Goal: Task Accomplishment & Management: Manage account settings

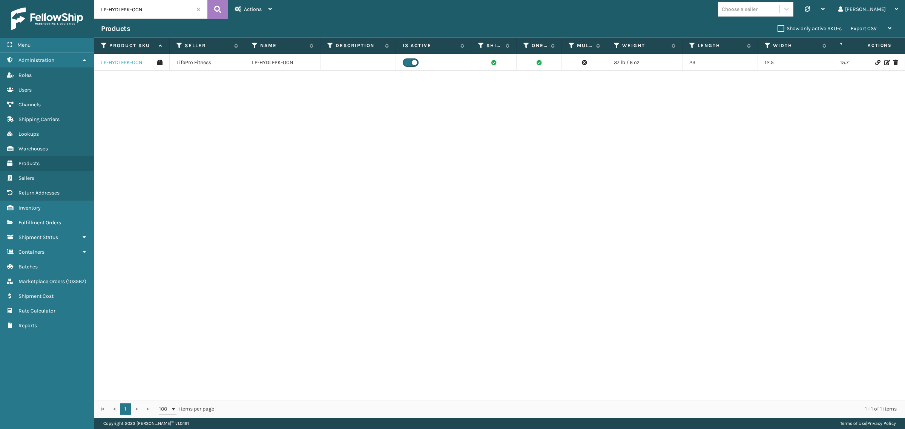
click at [123, 64] on link "LP-HYDLFPK-OCN" at bounding box center [121, 63] width 41 height 8
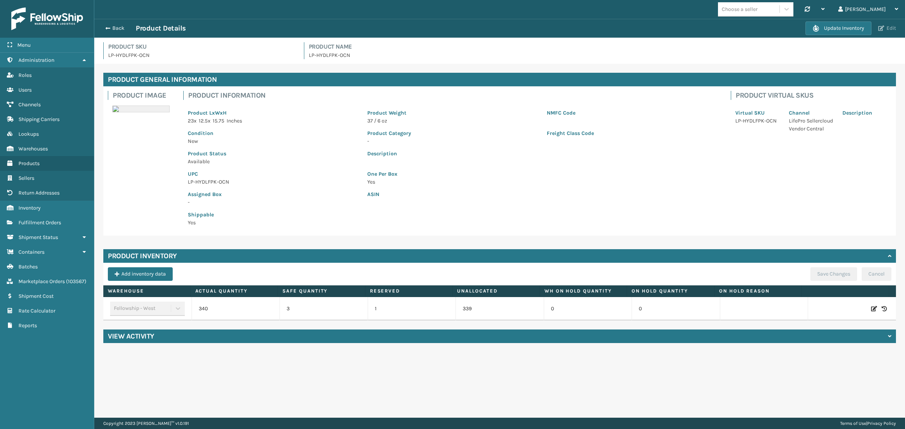
click at [889, 27] on button "Edit" at bounding box center [887, 28] width 22 height 7
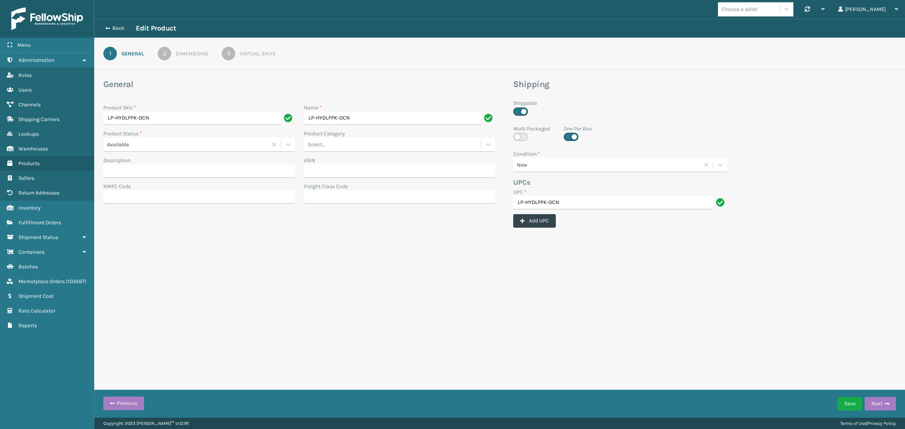
click at [166, 55] on div "2" at bounding box center [165, 54] width 14 height 14
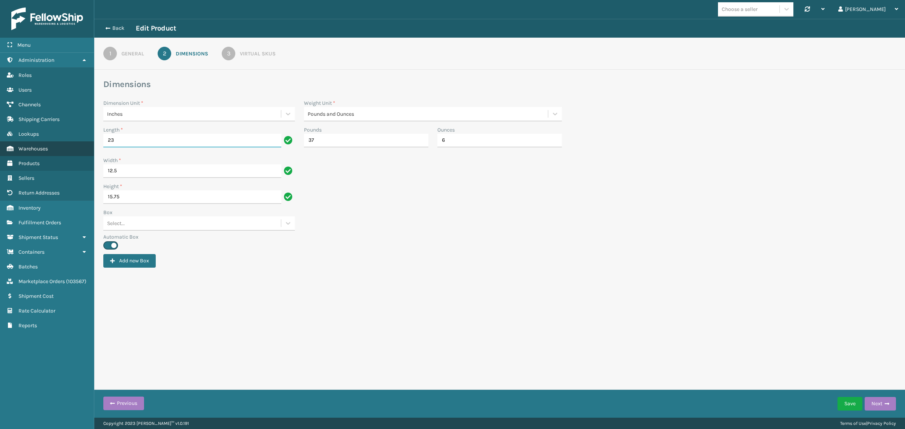
drag, startPoint x: 126, startPoint y: 141, endPoint x: 93, endPoint y: 141, distance: 33.6
click at [93, 0] on div "Menu Administration Roles Users Channels Shipping Carriers Lookups Warehouses P…" at bounding box center [452, 0] width 905 height 0
paste input "3.94"
type input "3.94"
drag, startPoint x: 127, startPoint y: 167, endPoint x: 95, endPoint y: 166, distance: 31.7
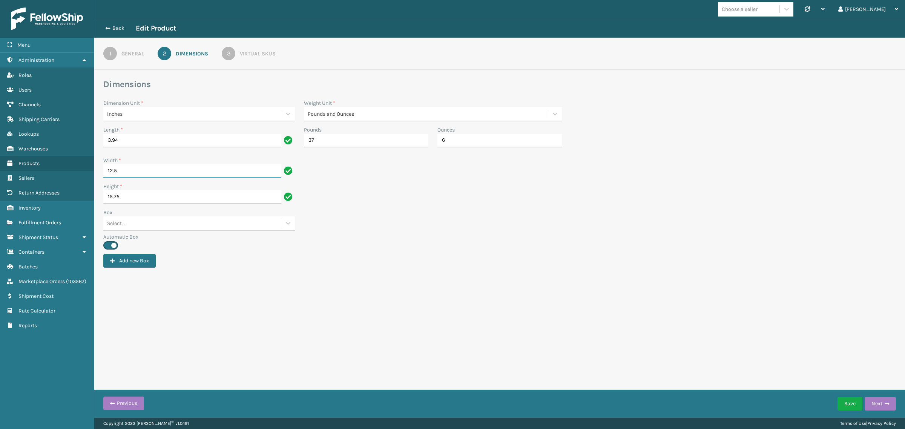
click at [95, 166] on div "Dimensions Dimension Unit * Inches Weight Unit * Pounds and Ounces Length * 3.9…" at bounding box center [499, 173] width 811 height 189
paste input "3.62"
type input "3.62"
drag, startPoint x: 134, startPoint y: 196, endPoint x: 86, endPoint y: 197, distance: 48.3
click at [86, 0] on div "Menu Sellers Administration Sellers Roles Sellers Users Sellers Channels Seller…" at bounding box center [452, 0] width 905 height 0
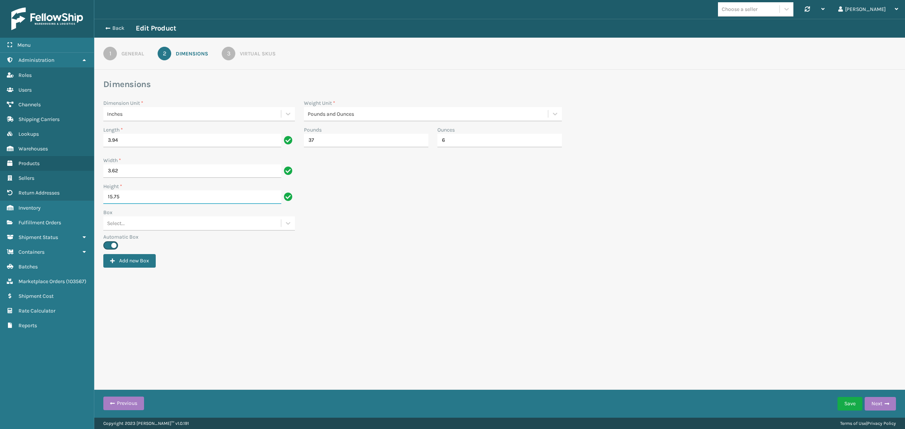
paste input "1.06"
type input "11.06"
drag, startPoint x: 330, startPoint y: 140, endPoint x: 295, endPoint y: 140, distance: 35.5
click at [295, 140] on div "Length * 3.94 Pounds 37 Ounces 6" at bounding box center [500, 141] width 802 height 31
paste input "1.49"
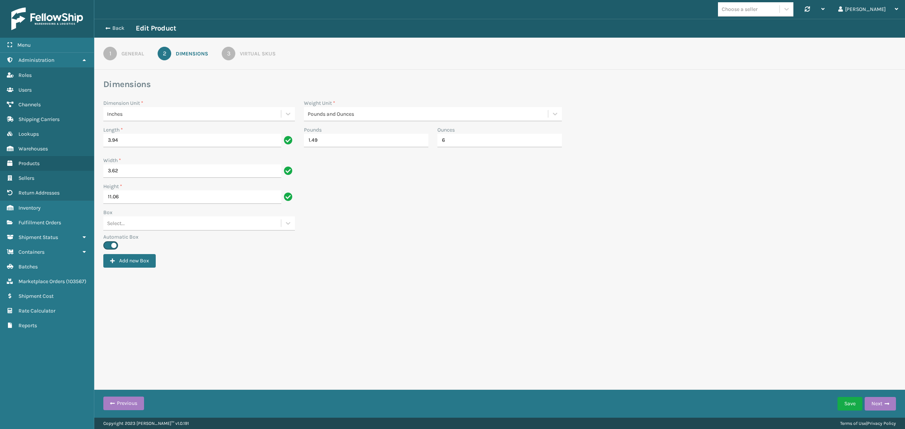
click at [549, 233] on label "Automatic Box" at bounding box center [499, 237] width 793 height 8
type input "1"
type input "7"
drag, startPoint x: 321, startPoint y: 139, endPoint x: 299, endPoint y: 139, distance: 21.9
click at [299, 139] on div "Pounds 1" at bounding box center [365, 139] width 133 height 26
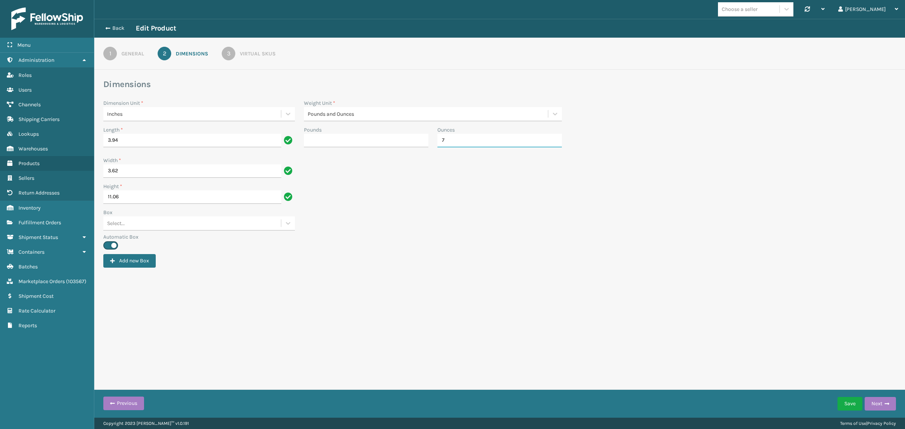
click at [454, 142] on input "7" at bounding box center [499, 141] width 124 height 14
click at [346, 140] on input "Pounds *" at bounding box center [366, 141] width 124 height 14
paste input "1.49"
type input "1"
type input "7"
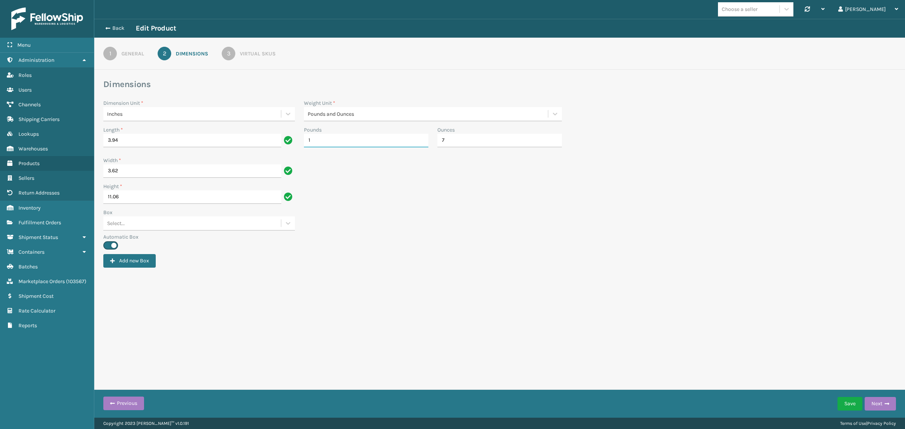
type input "1"
click at [455, 142] on input "7" at bounding box center [499, 141] width 124 height 14
drag, startPoint x: 341, startPoint y: 140, endPoint x: 349, endPoint y: 146, distance: 10.0
click at [341, 140] on input "1" at bounding box center [359, 141] width 111 height 14
paste input "1.49"
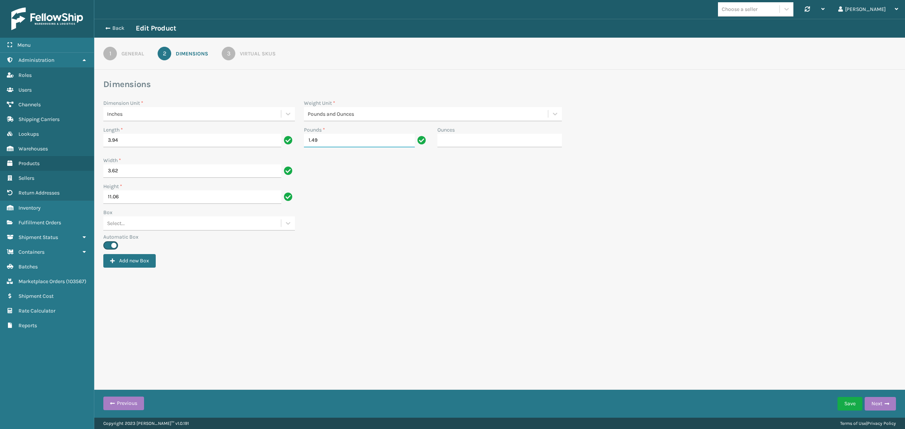
type input "1"
type input "7"
click at [850, 404] on button "Save" at bounding box center [849, 404] width 25 height 14
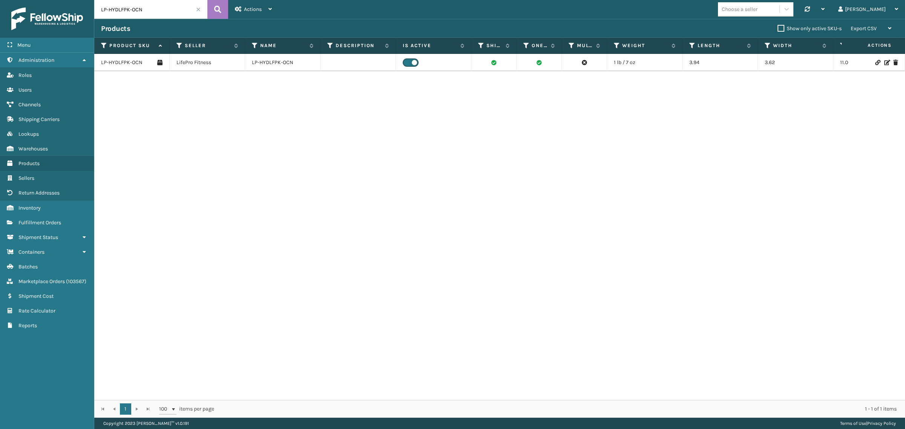
click at [421, 139] on div "LP-HYDLFPK-OCN LifePro Fitness LP-HYDLFPK-OCN 1 lb / 7 oz 3.94 3.62 11.06 LP-HY…" at bounding box center [499, 227] width 811 height 346
click at [118, 62] on link "LP-HYDLFPK-OCN" at bounding box center [121, 63] width 41 height 8
click at [136, 62] on link "LP-HYDLFCHG-FOG" at bounding box center [123, 63] width 44 height 8
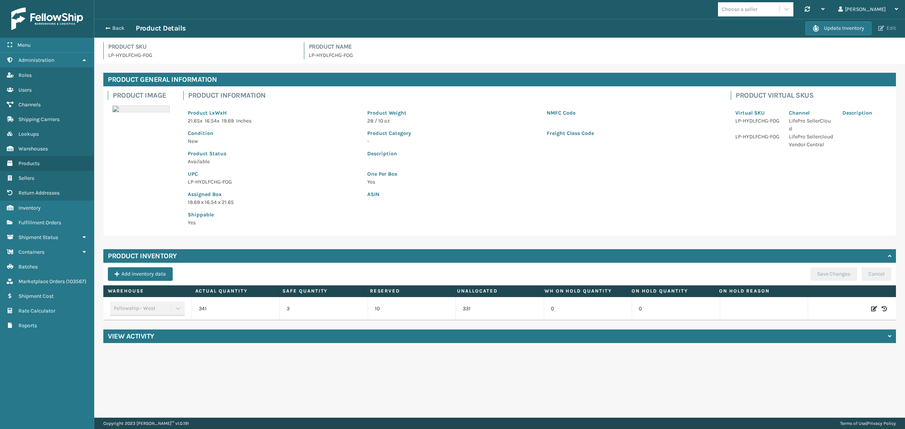
click at [886, 28] on button "Edit" at bounding box center [887, 28] width 22 height 7
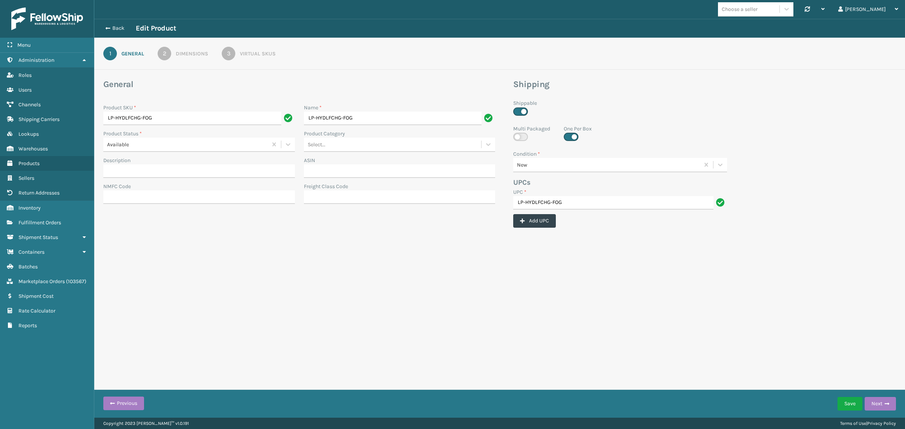
click at [199, 79] on h3 "General" at bounding box center [299, 84] width 392 height 11
click at [162, 53] on div "2" at bounding box center [165, 54] width 14 height 14
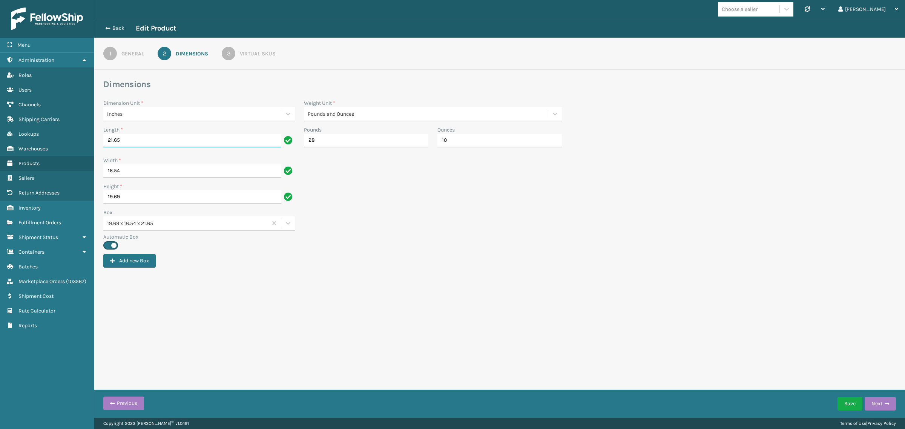
drag, startPoint x: 130, startPoint y: 139, endPoint x: 106, endPoint y: 140, distance: 24.5
click at [106, 140] on input "21.65" at bounding box center [192, 141] width 178 height 14
paste input "5.12"
type input "5.12"
drag, startPoint x: 132, startPoint y: 171, endPoint x: 104, endPoint y: 171, distance: 27.5
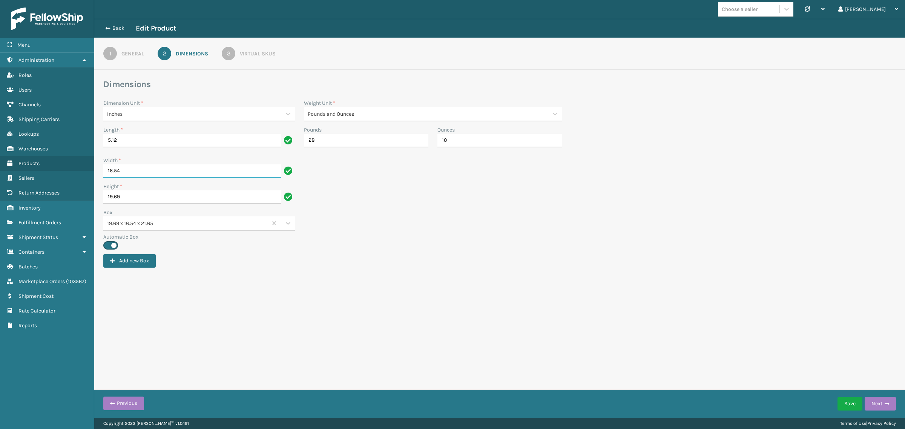
click at [104, 171] on input "16.54" at bounding box center [192, 171] width 178 height 14
paste input "5.12"
type input "5.12"
drag, startPoint x: 132, startPoint y: 199, endPoint x: 104, endPoint y: 198, distance: 27.9
click at [104, 198] on input "19.69" at bounding box center [192, 197] width 178 height 14
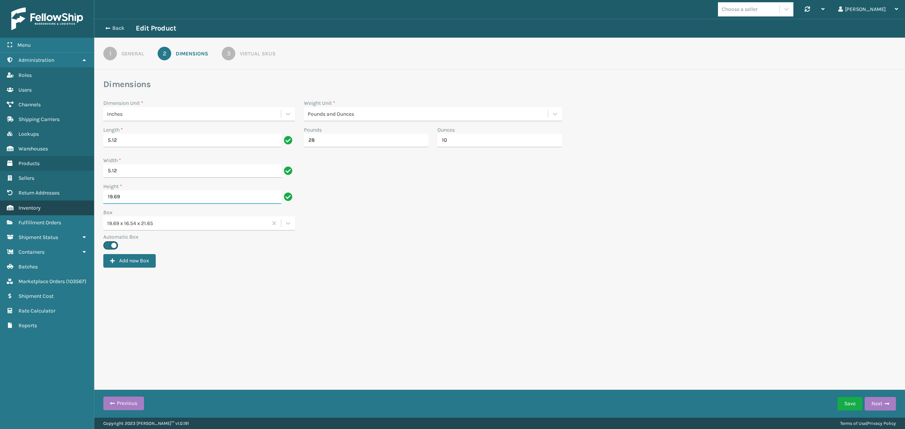
paste input "9.45"
type input "9.45"
click at [474, 140] on input "10" at bounding box center [499, 141] width 124 height 14
drag, startPoint x: 472, startPoint y: 141, endPoint x: 429, endPoint y: 149, distance: 43.8
click at [429, 149] on div "Length * 5.12 Pounds 28 Ounces 10" at bounding box center [500, 141] width 802 height 31
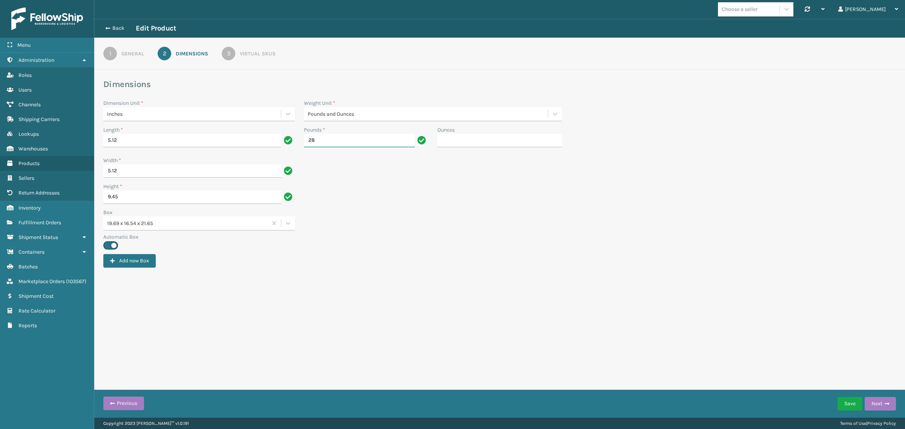
drag, startPoint x: 350, startPoint y: 139, endPoint x: 305, endPoint y: 144, distance: 45.2
click at [305, 144] on input "28" at bounding box center [359, 141] width 111 height 14
click at [383, 188] on div "Width * 5.12" at bounding box center [500, 176] width 802 height 26
click at [340, 143] on input "Pounds *" at bounding box center [366, 148] width 124 height 14
paste input "1.16"
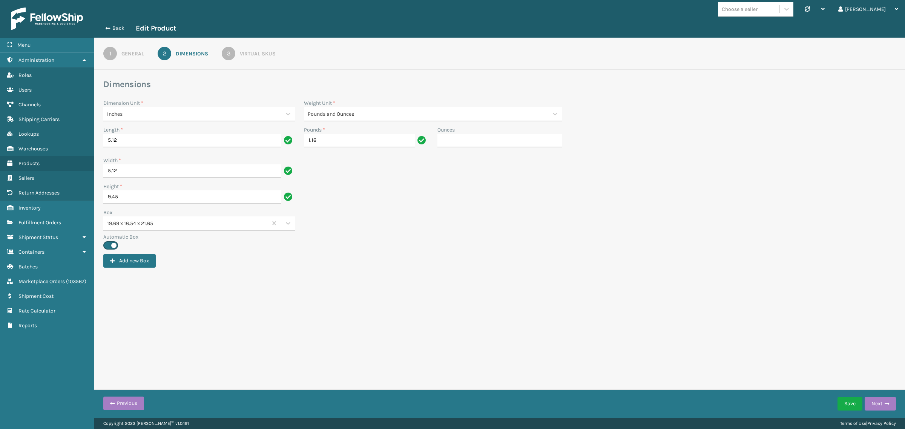
click at [603, 209] on div "Box 19.69 x 16.54 x 21.65" at bounding box center [500, 221] width 802 height 25
type input "1"
type input "2"
click at [847, 402] on button "Save" at bounding box center [849, 404] width 25 height 14
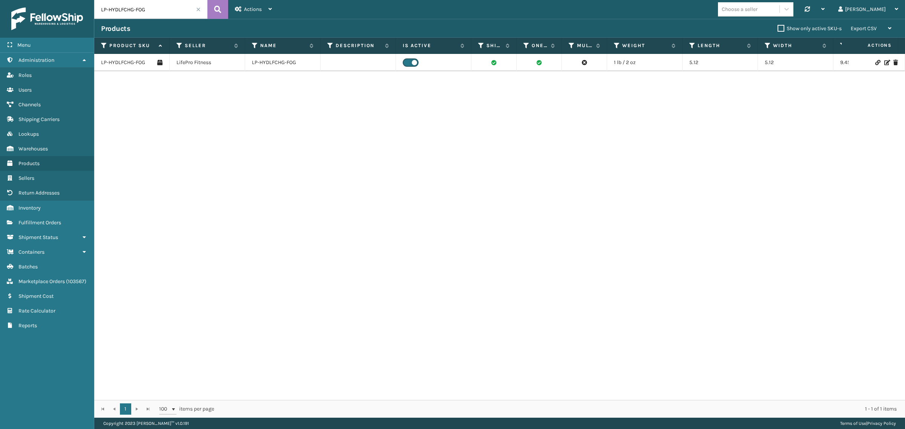
click at [367, 176] on div "LP-HYDLFCHG-FOG LifePro Fitness LP-HYDLFCHG-FOG 1 lb / 2 oz 5.12 5.12 9.45 LP-H…" at bounding box center [499, 227] width 811 height 346
click at [135, 61] on link "LP-HYDLFCHG-FOG" at bounding box center [123, 63] width 44 height 8
click at [131, 61] on link "LP-HYDLFPLS-GRPT" at bounding box center [124, 63] width 46 height 8
